Goal: Task Accomplishment & Management: Manage account settings

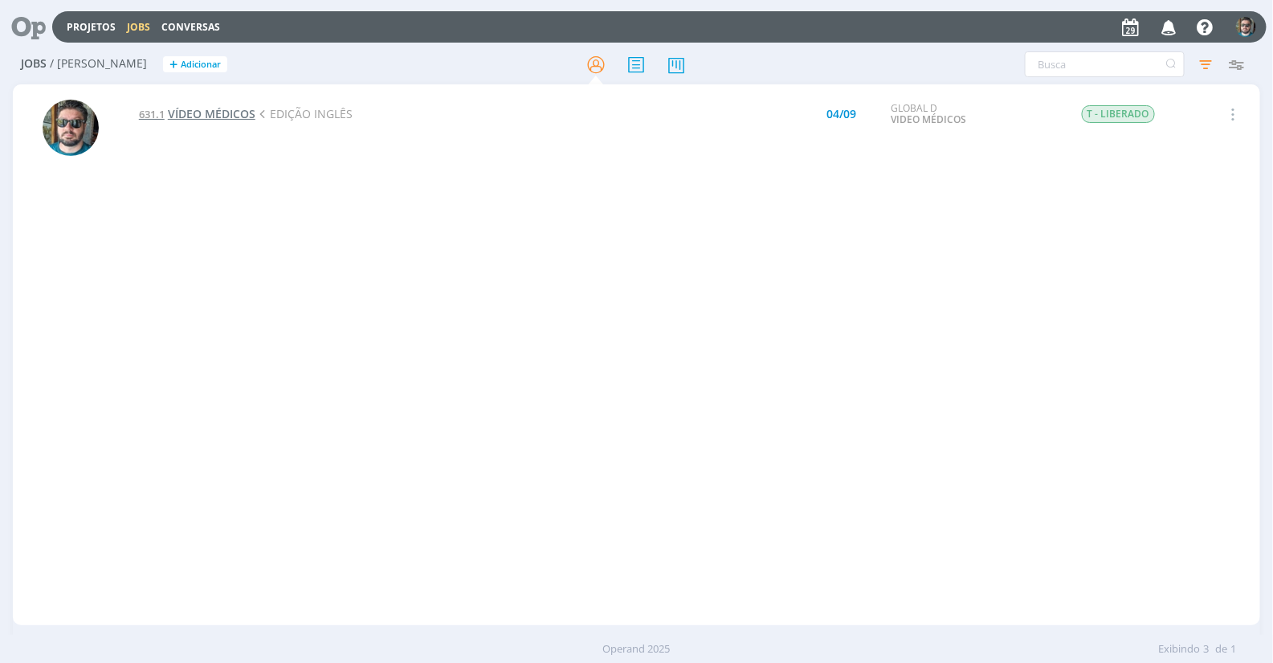
click at [242, 121] on span "VÍDEO MÉDICOS" at bounding box center [212, 113] width 88 height 15
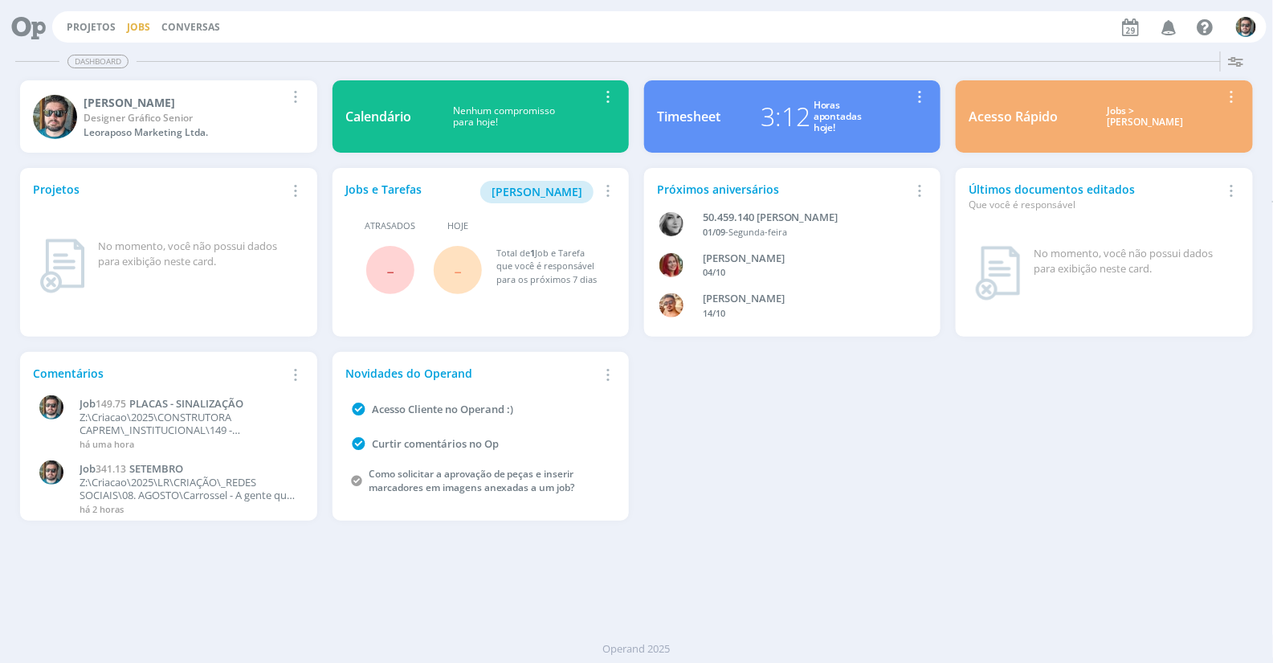
click at [129, 22] on link "Jobs" at bounding box center [138, 27] width 23 height 14
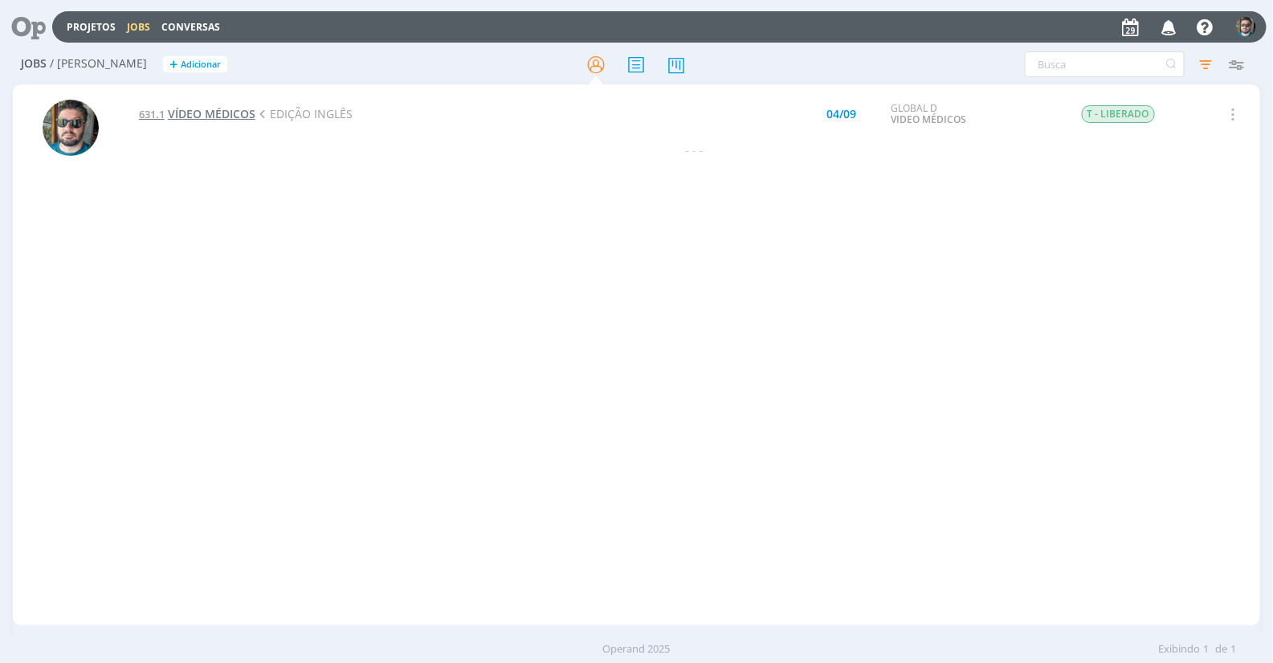
click at [251, 116] on span "VÍDEO MÉDICOS" at bounding box center [212, 113] width 88 height 15
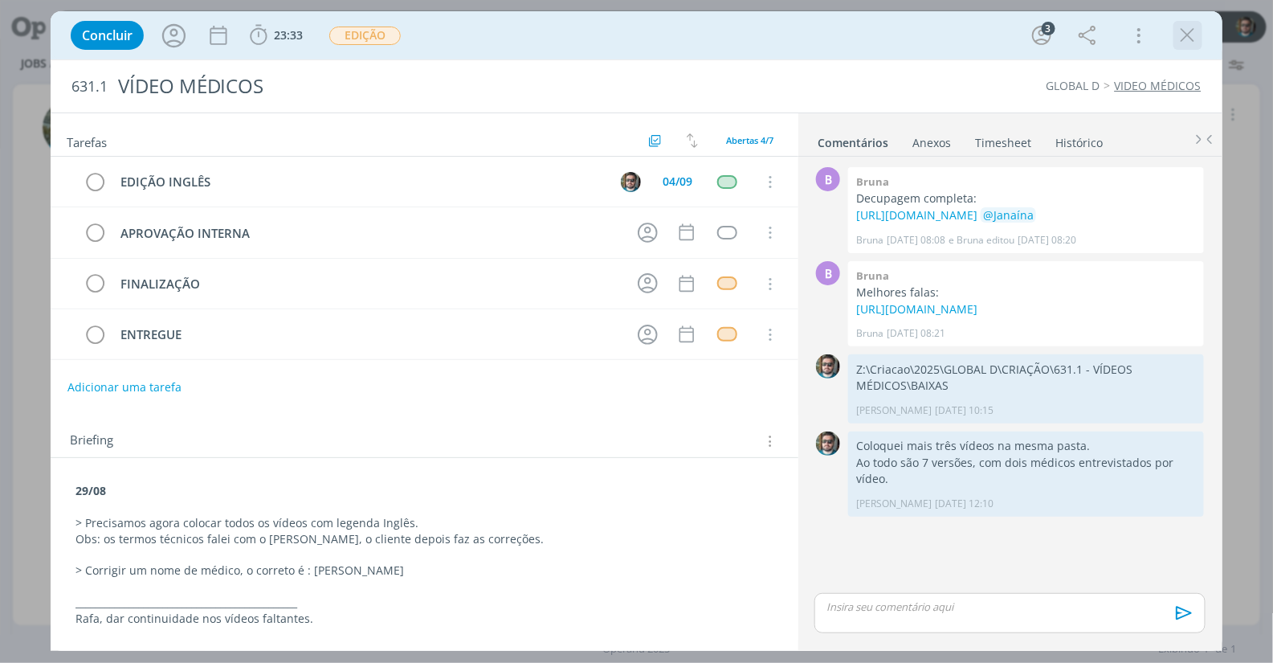
click at [1146, 28] on icon "dialog" at bounding box center [1188, 35] width 24 height 24
